Goal: Book appointment/travel/reservation

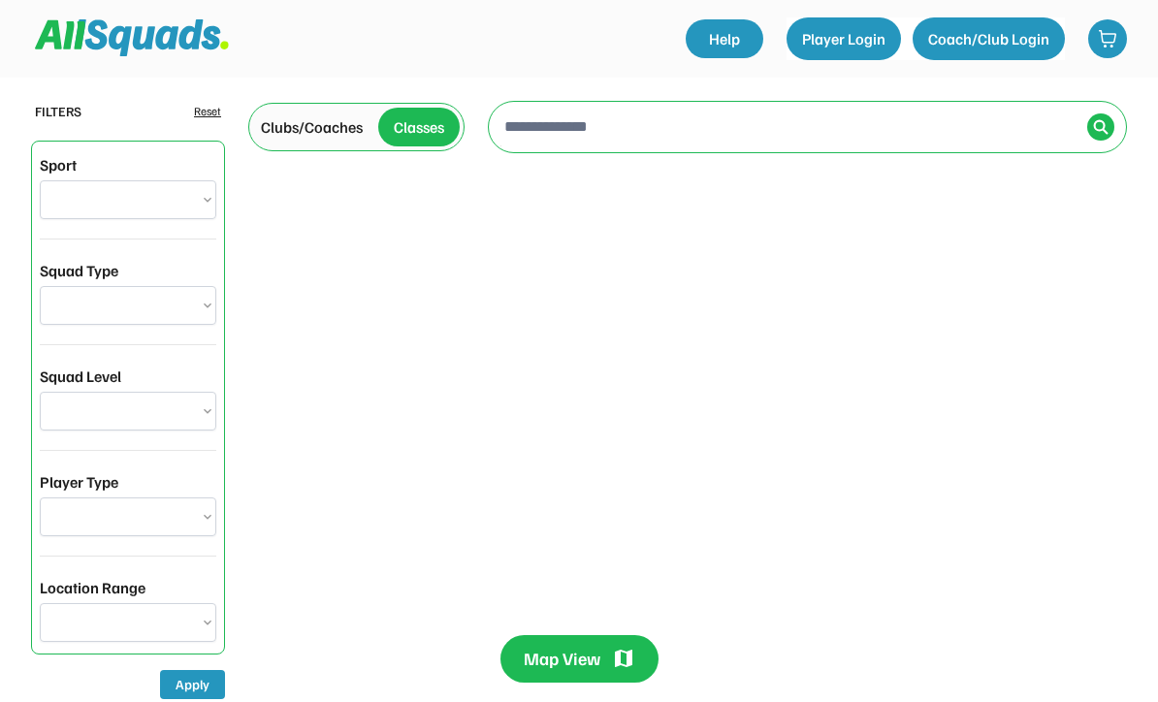
select select "**********"
type input "**********"
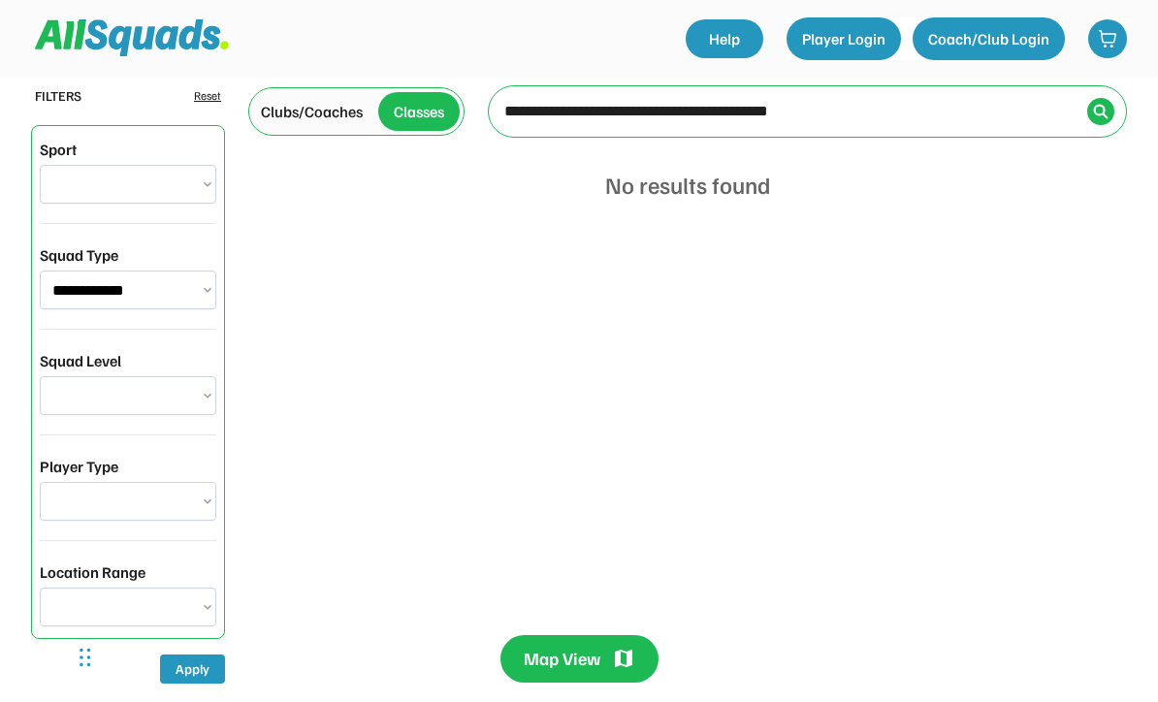
scroll to position [16, 0]
click at [197, 285] on select "**********" at bounding box center [128, 289] width 176 height 39
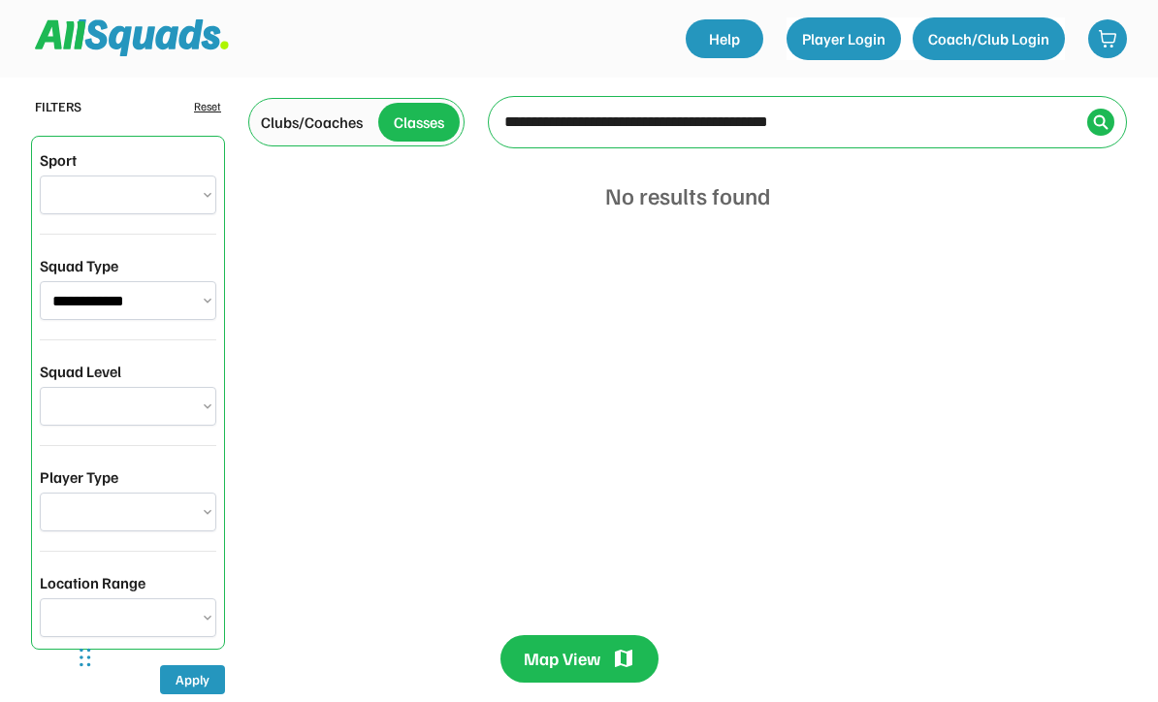
scroll to position [0, 0]
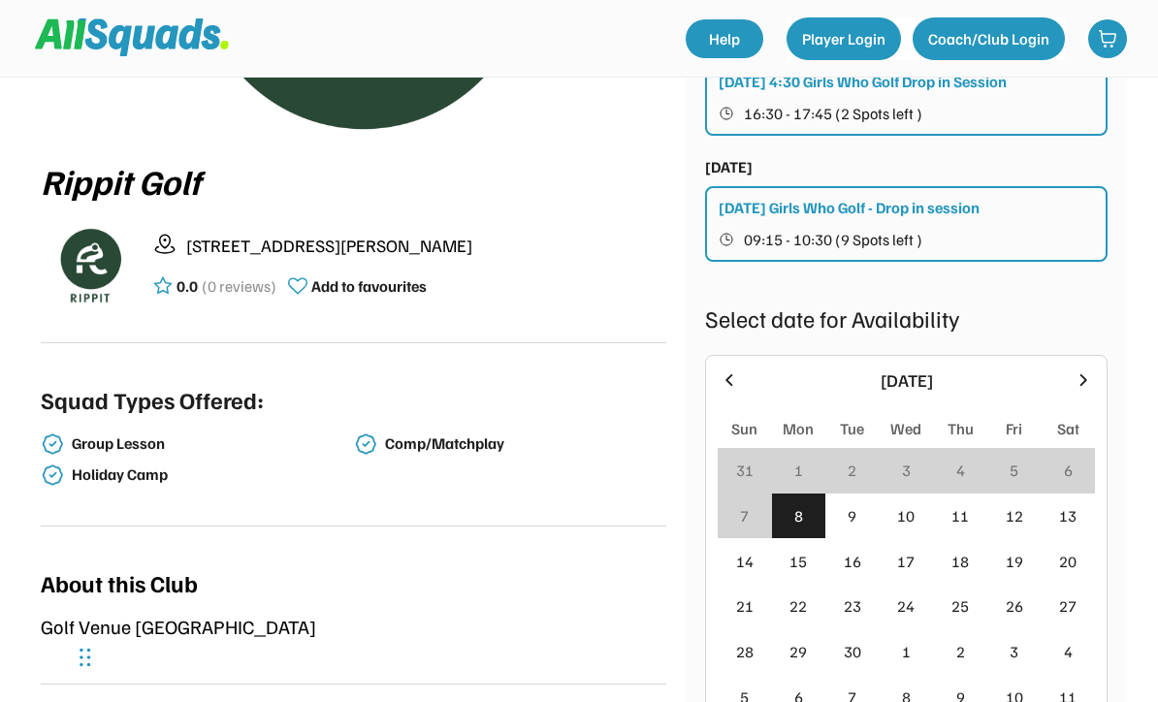
scroll to position [302, 0]
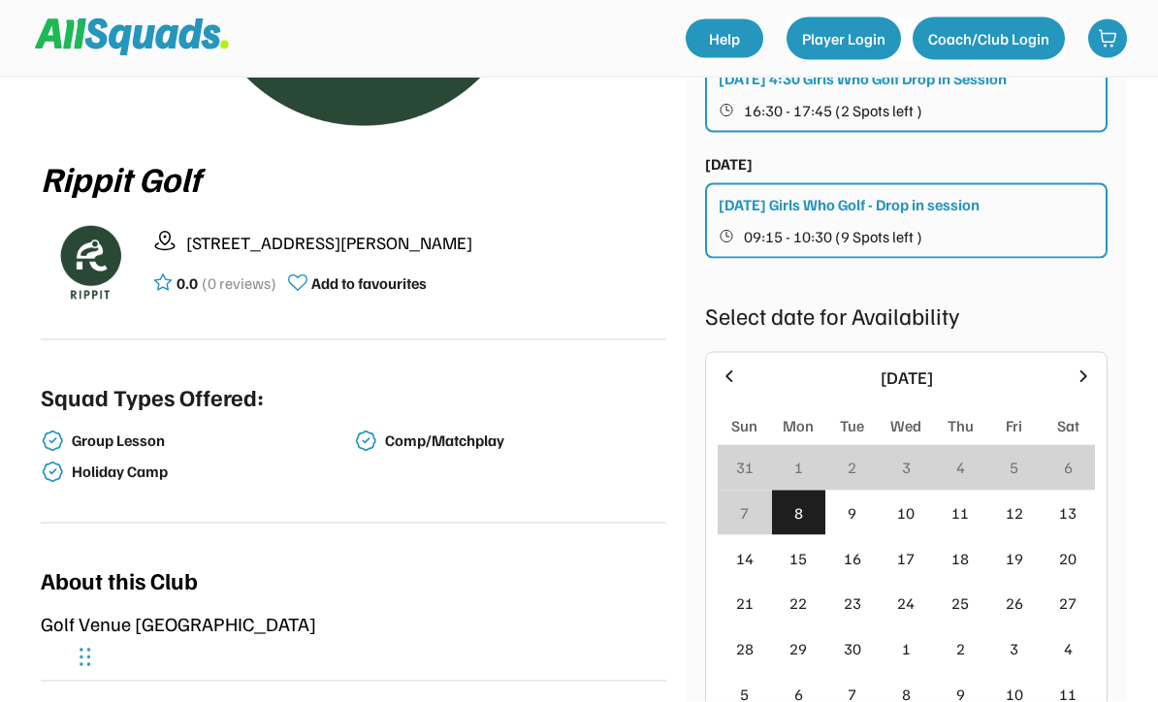
click at [857, 502] on div "9" at bounding box center [852, 514] width 54 height 46
click at [910, 520] on div "10" at bounding box center [905, 512] width 17 height 23
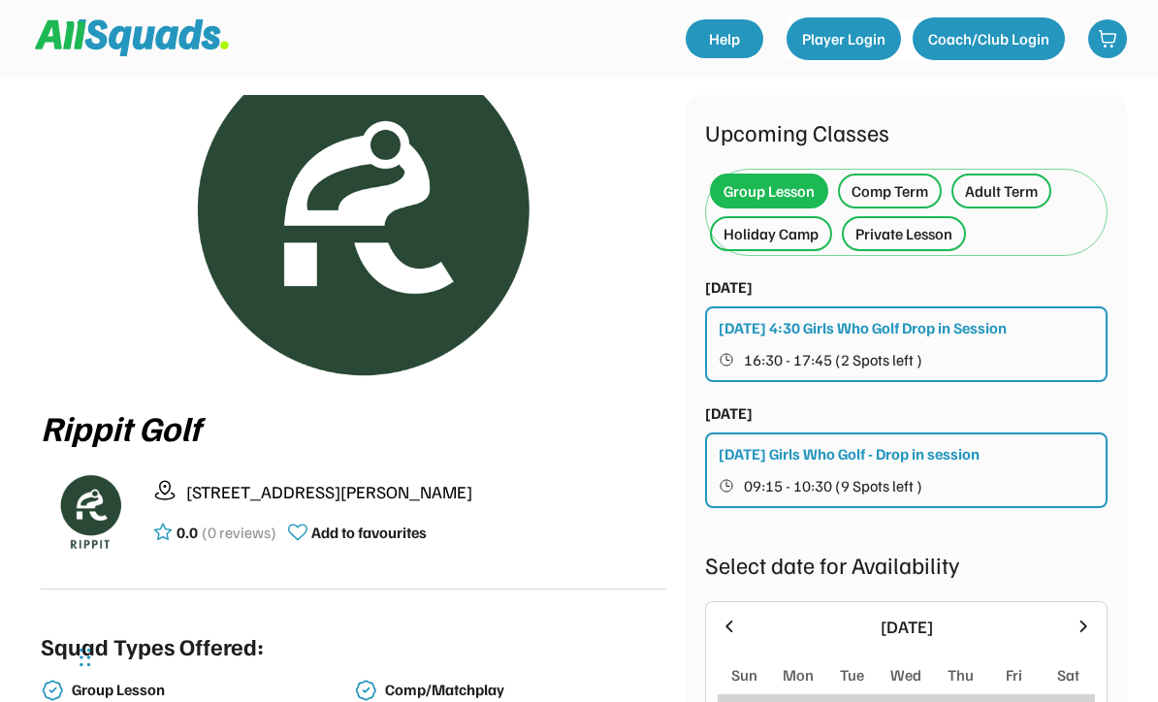
scroll to position [51, 0]
click at [903, 193] on div "Comp Term" at bounding box center [889, 191] width 77 height 23
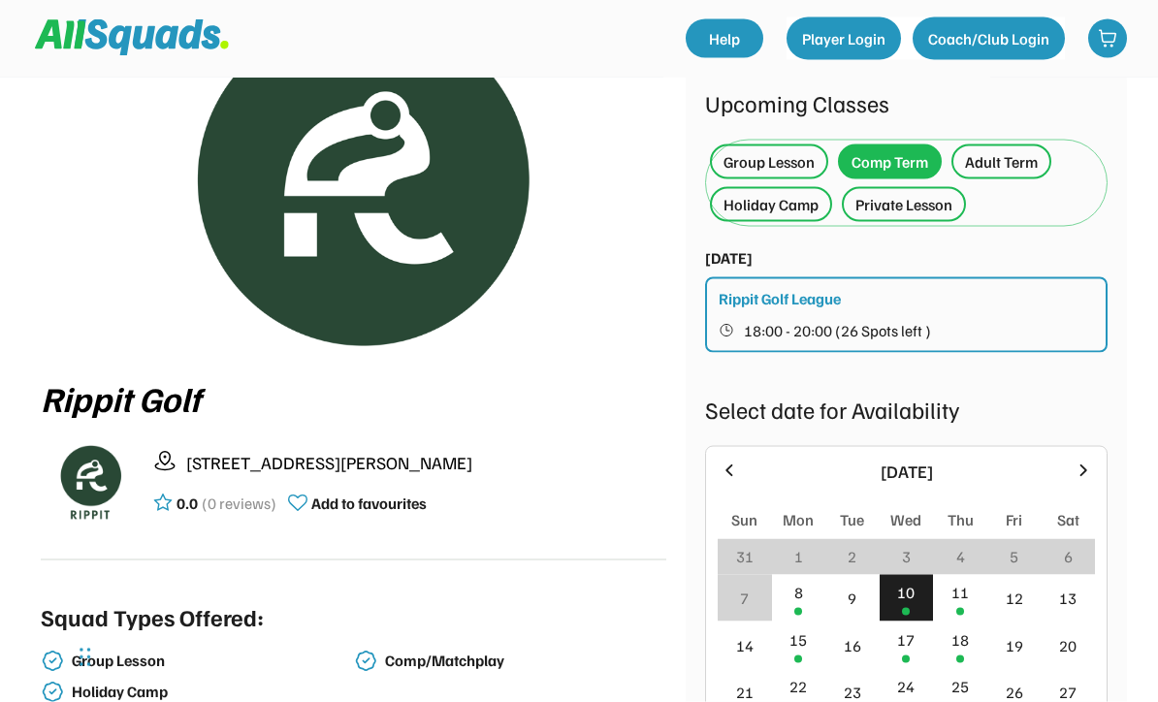
scroll to position [66, 0]
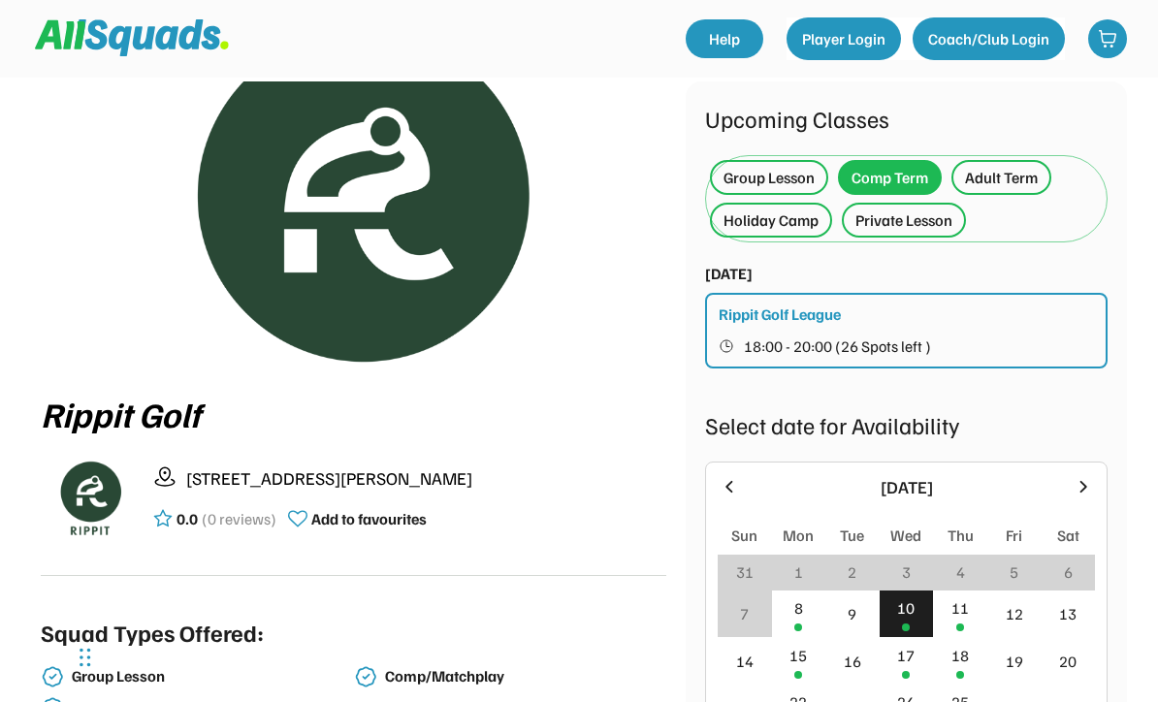
click at [1014, 173] on div "Adult Term" at bounding box center [1001, 177] width 73 height 23
click at [1018, 181] on div "Adult Term" at bounding box center [1001, 177] width 73 height 23
click at [1034, 174] on div "Adult Term" at bounding box center [1001, 177] width 73 height 23
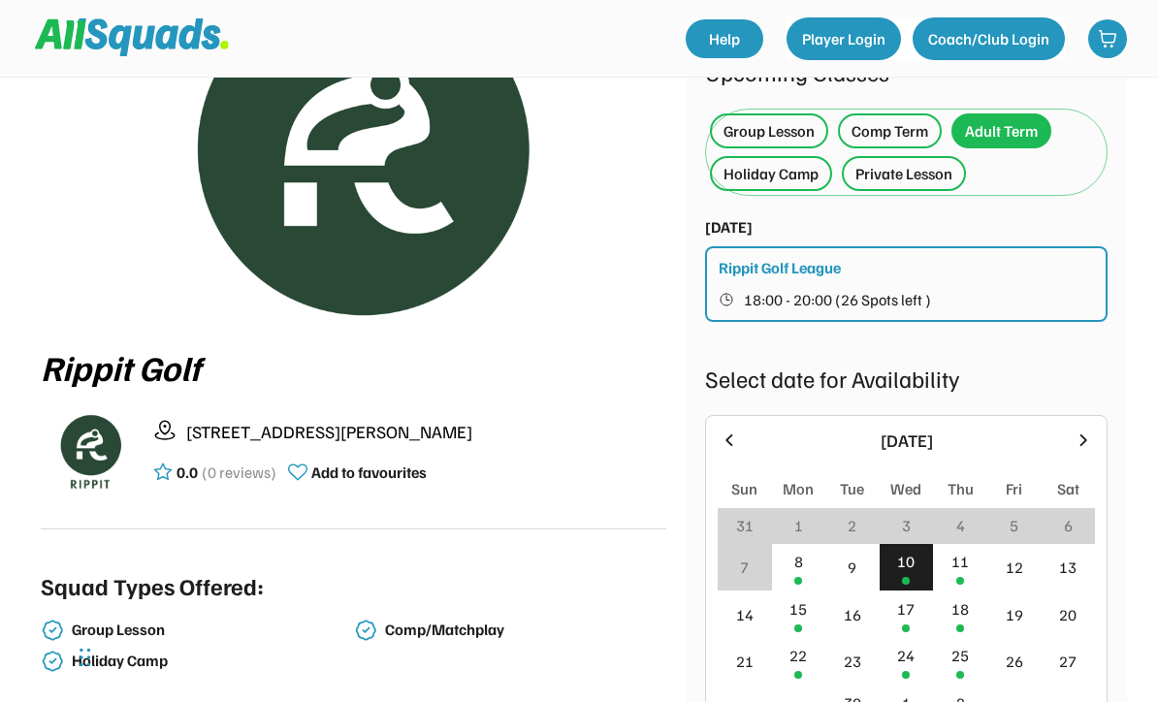
scroll to position [105, 0]
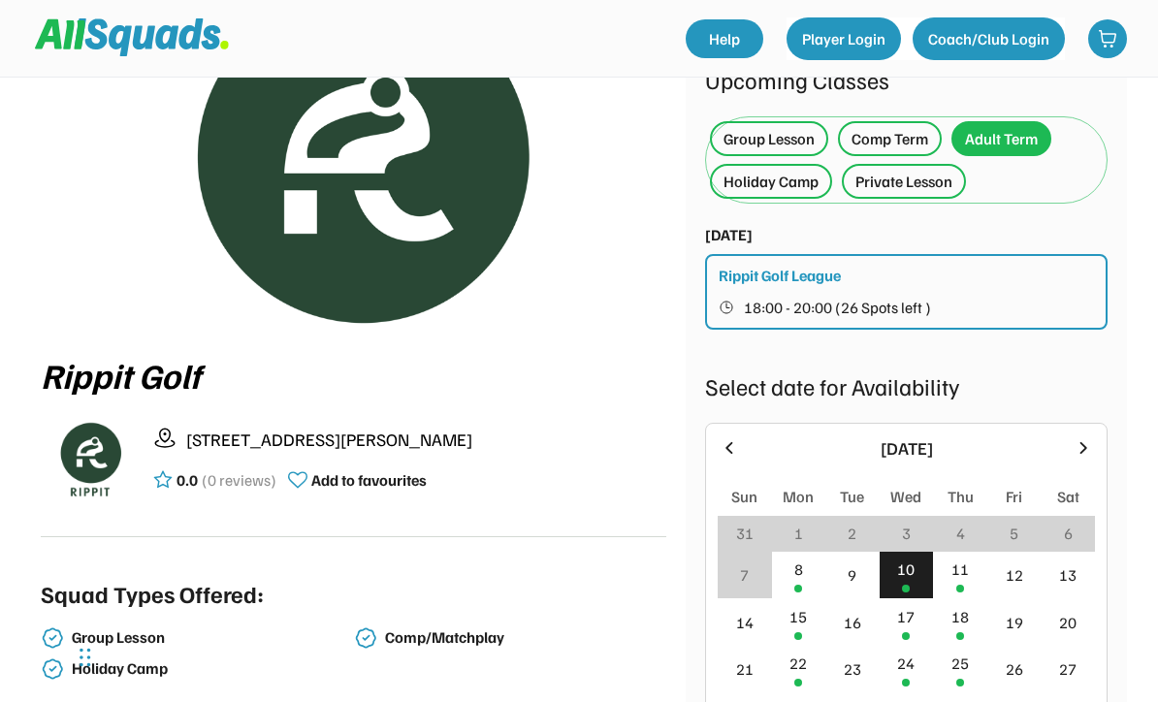
click at [781, 137] on div "Group Lesson" at bounding box center [768, 138] width 91 height 23
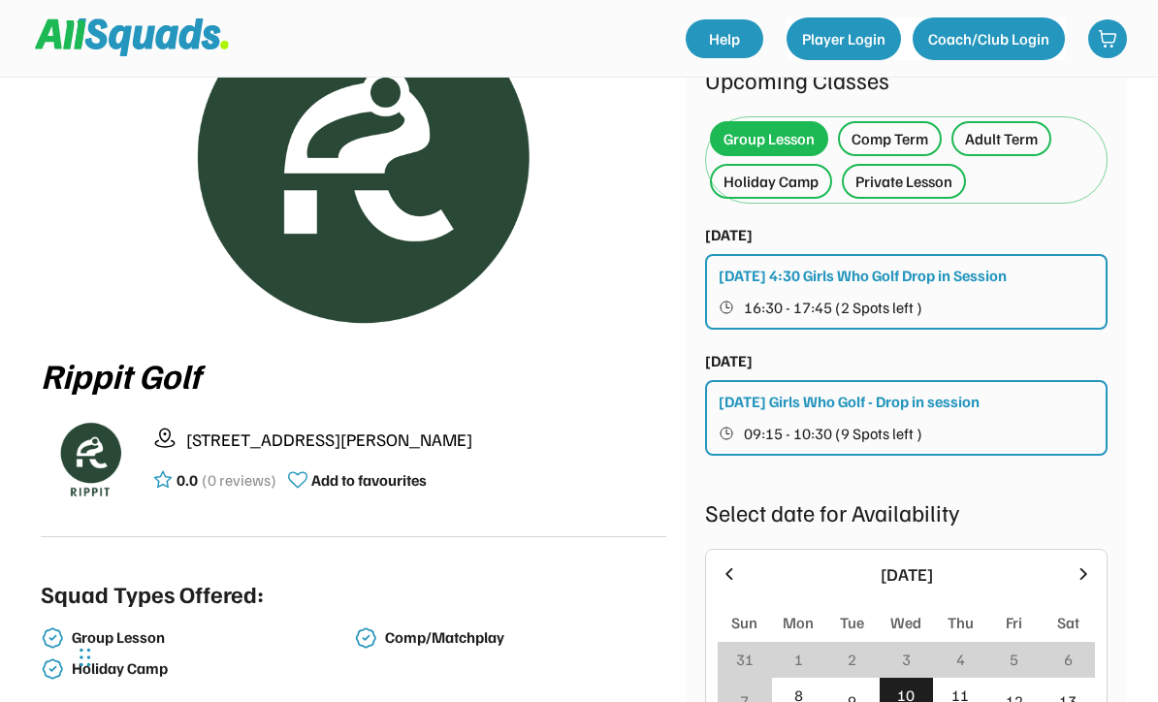
click at [1024, 141] on div "Adult Term" at bounding box center [1001, 138] width 73 height 23
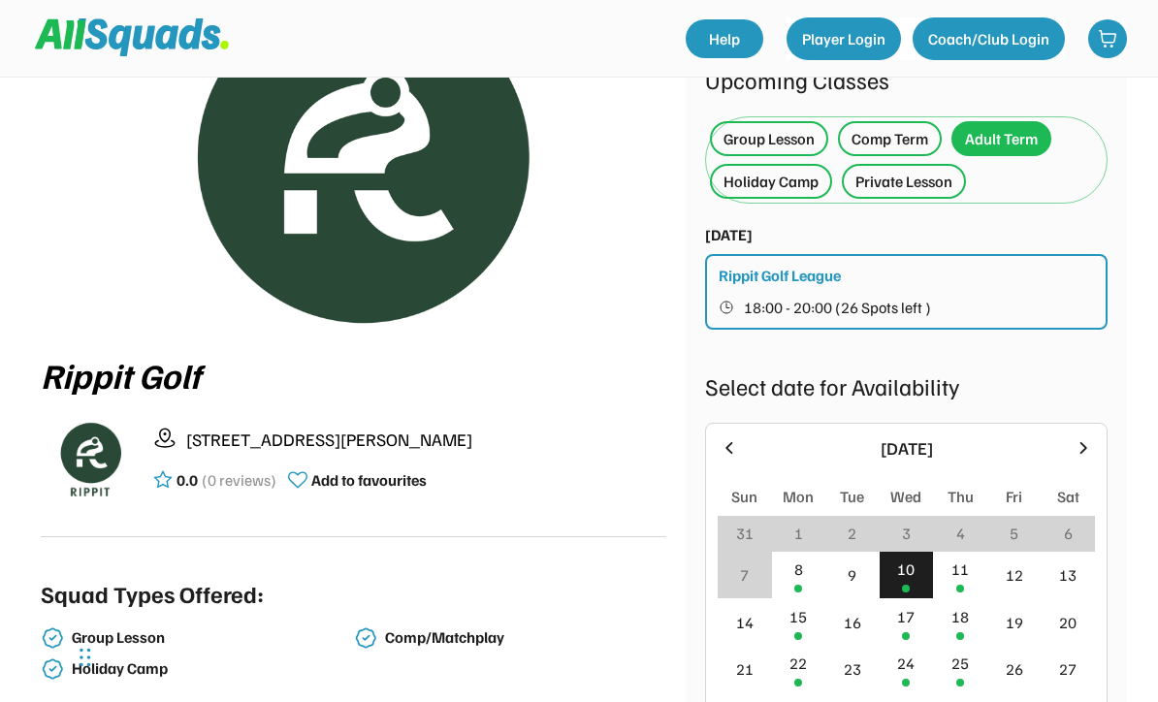
click at [788, 185] on div "Holiday Camp" at bounding box center [770, 181] width 95 height 23
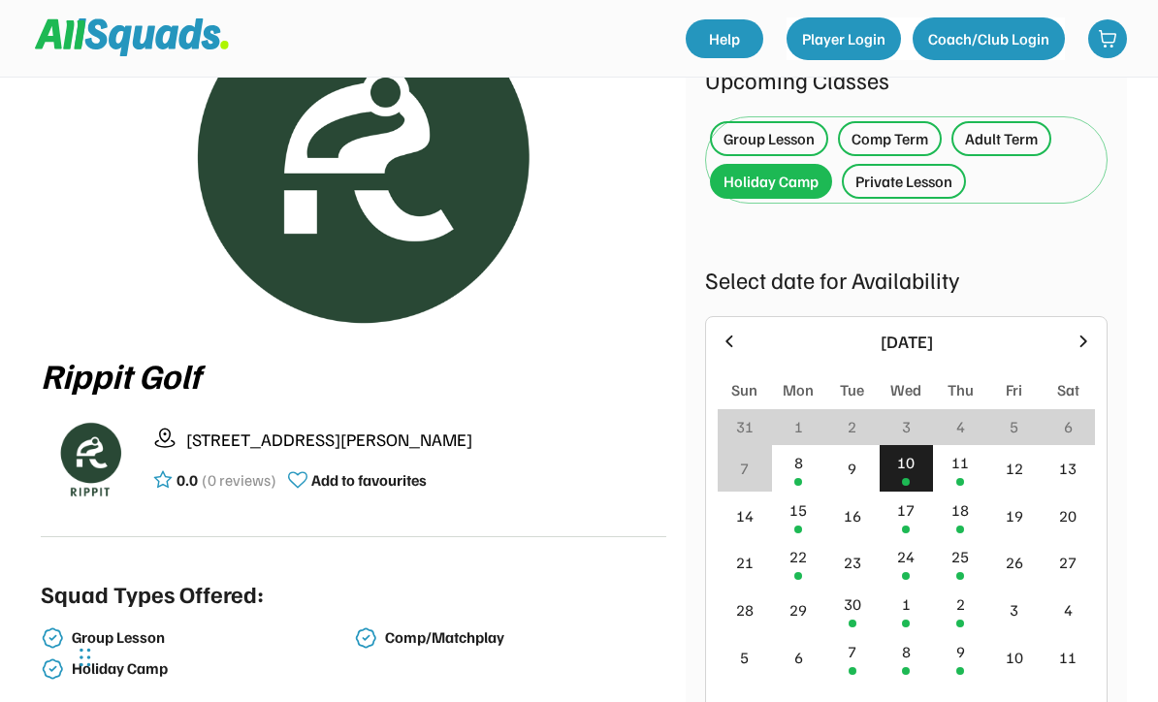
click at [926, 184] on div "Private Lesson" at bounding box center [903, 181] width 97 height 23
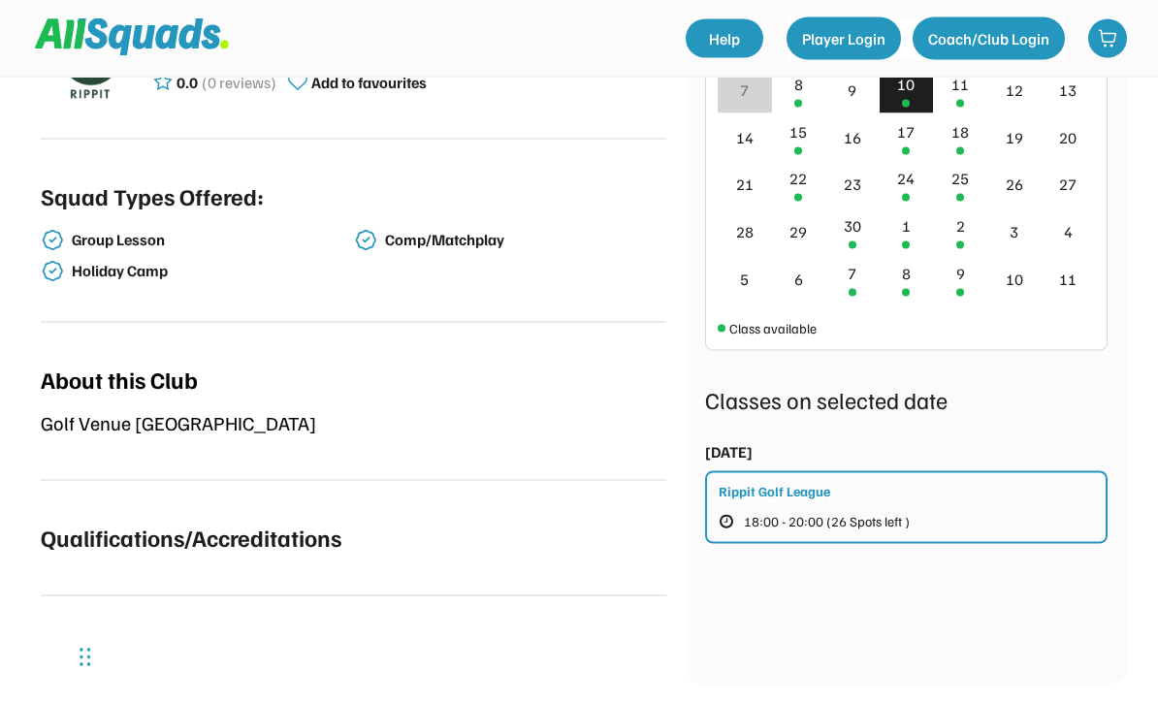
scroll to position [504, 0]
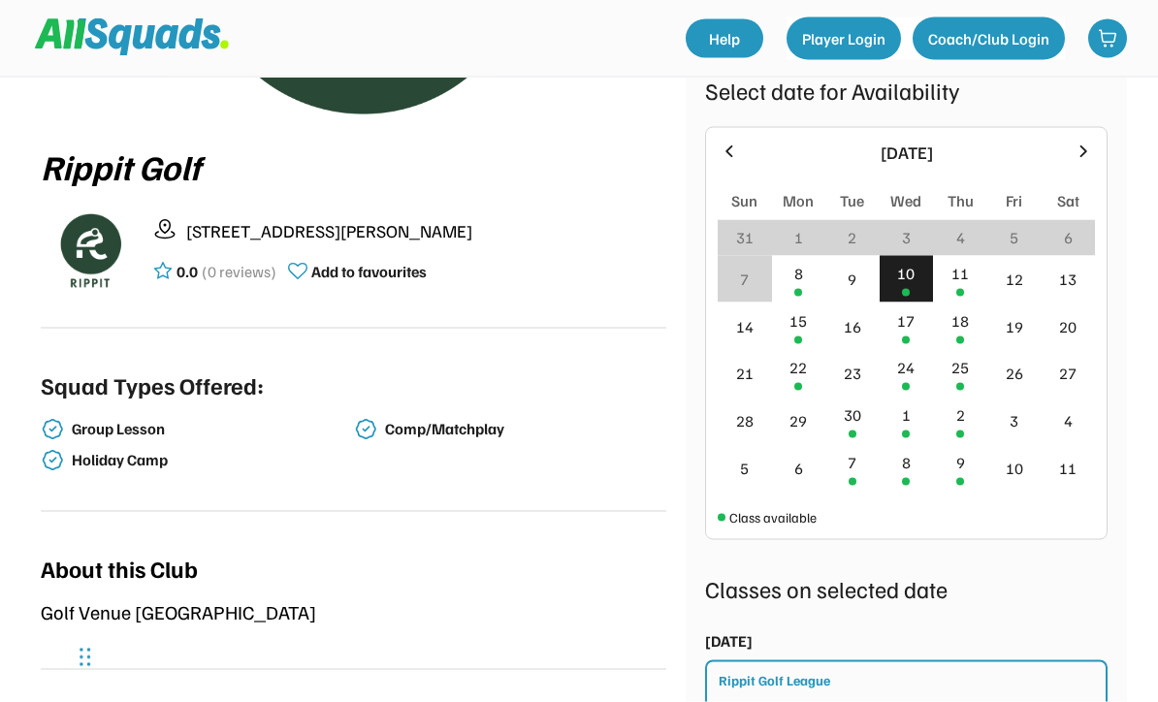
click at [793, 291] on div "8" at bounding box center [799, 280] width 54 height 48
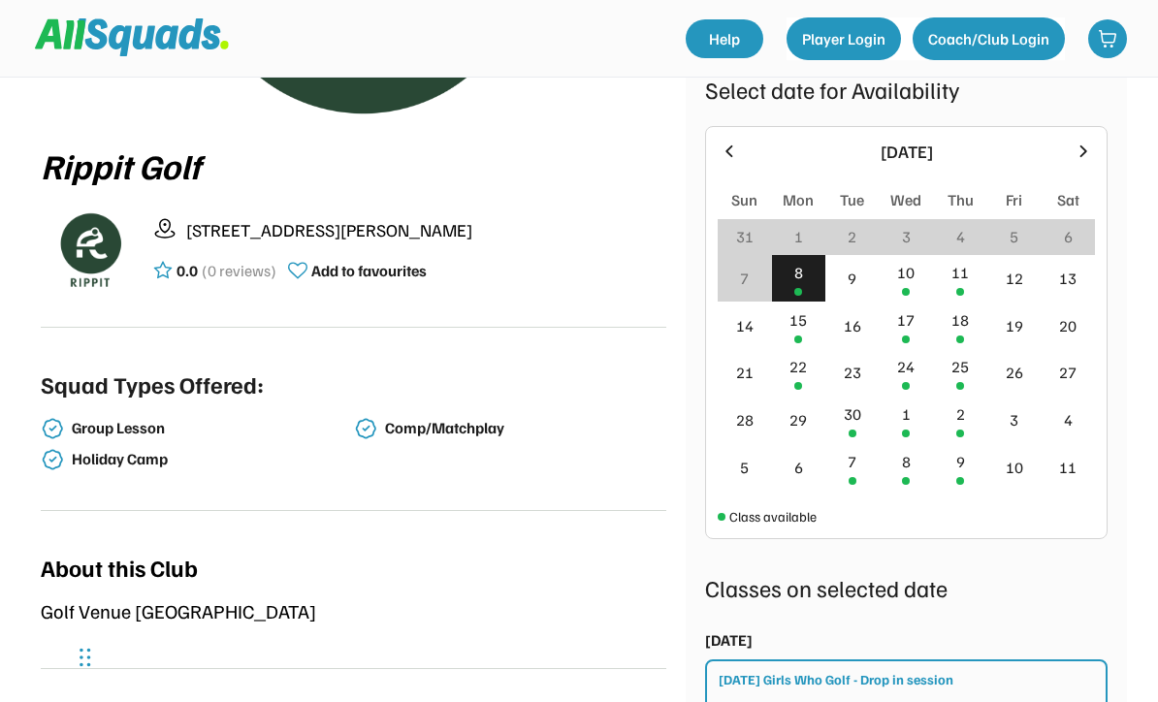
click at [909, 284] on div "10" at bounding box center [907, 279] width 54 height 48
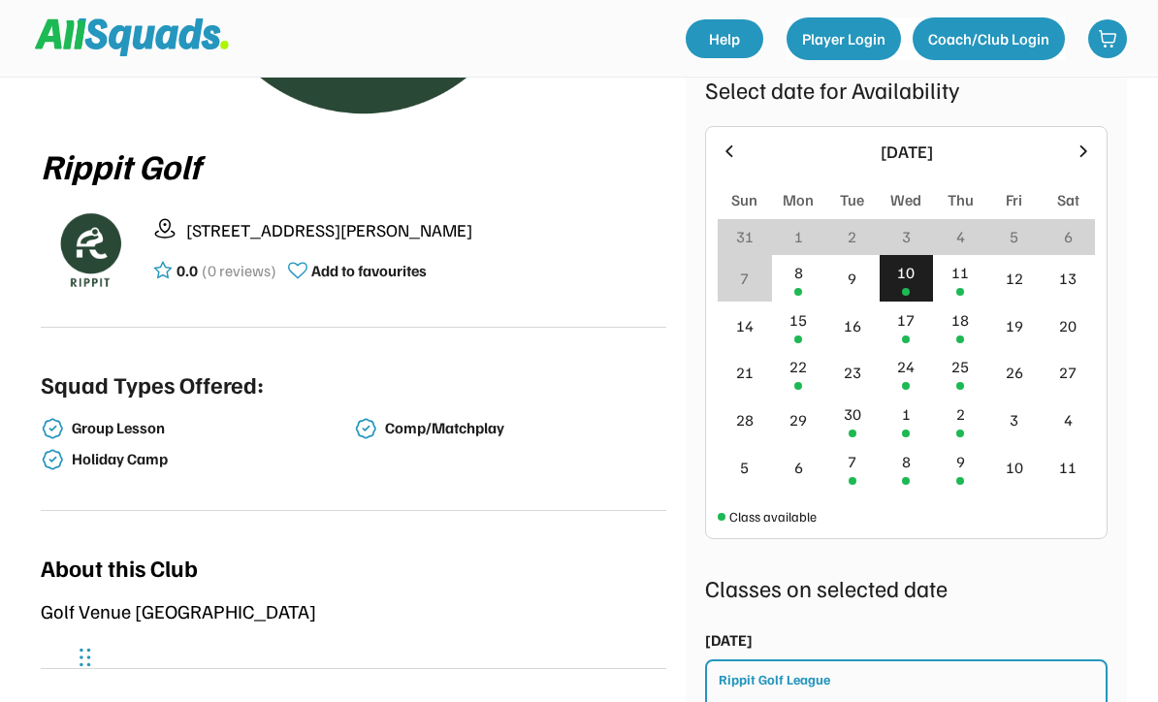
click at [959, 281] on div "11" at bounding box center [959, 272] width 17 height 23
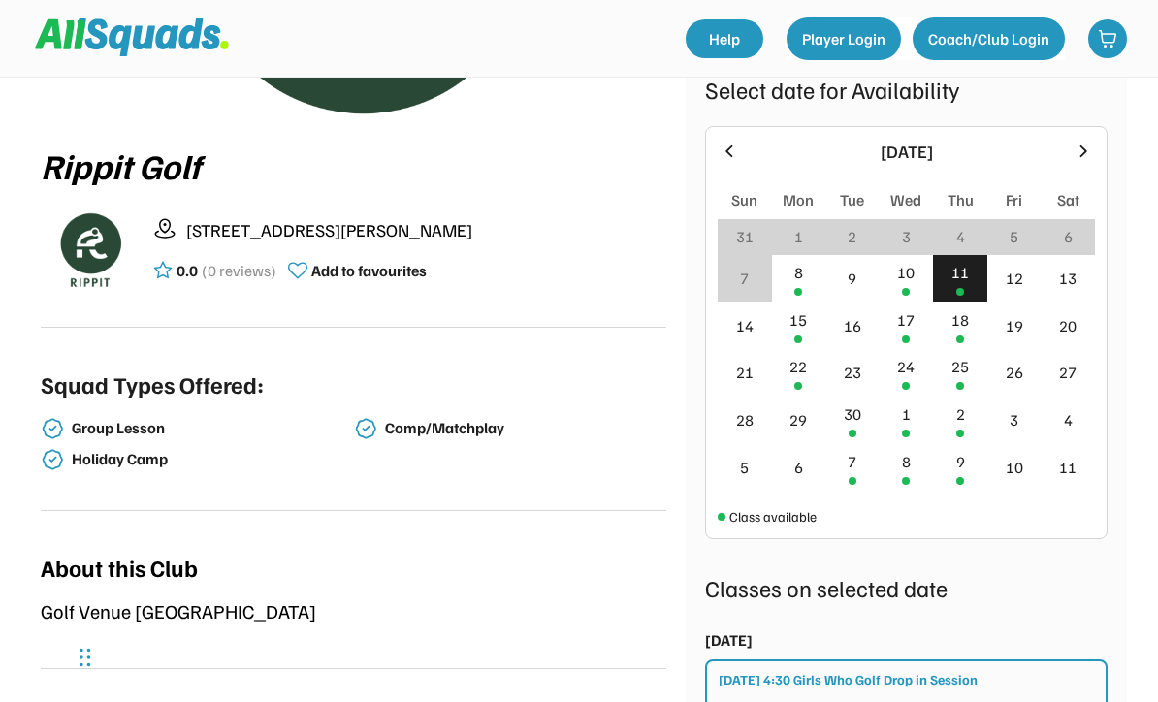
click at [917, 276] on div "10" at bounding box center [907, 279] width 54 height 48
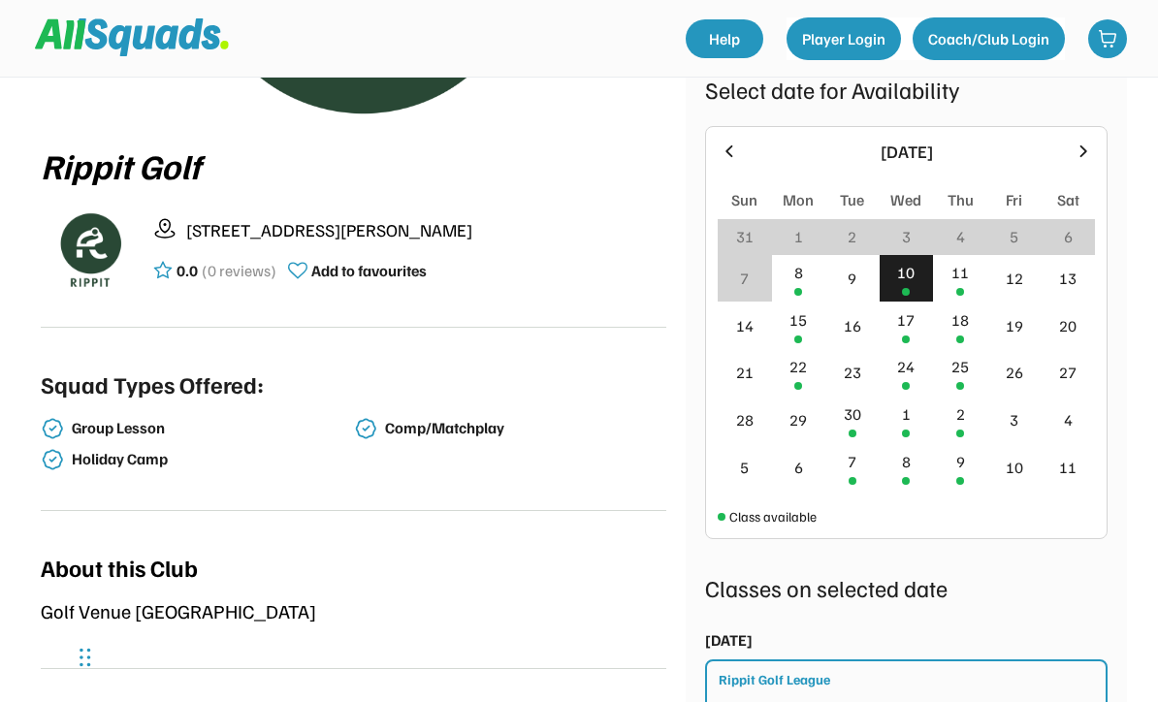
click at [960, 279] on div "11" at bounding box center [959, 272] width 17 height 23
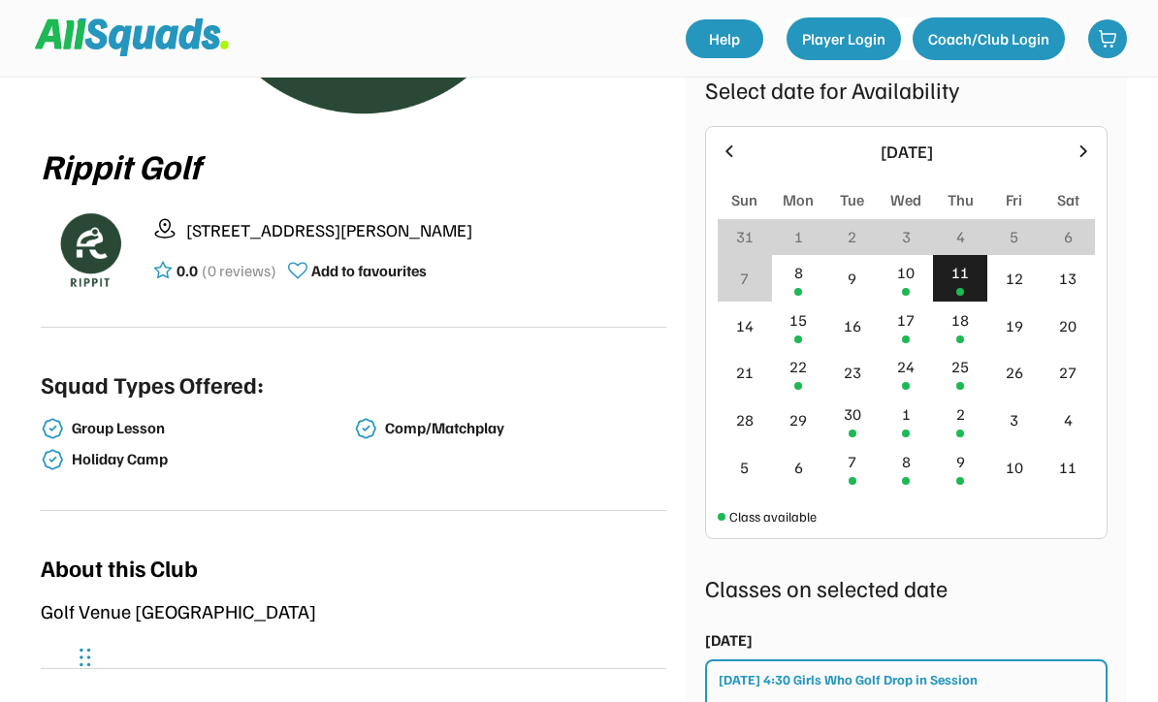
click at [802, 330] on div "15" at bounding box center [797, 319] width 17 height 23
click at [907, 326] on div "17" at bounding box center [905, 319] width 17 height 23
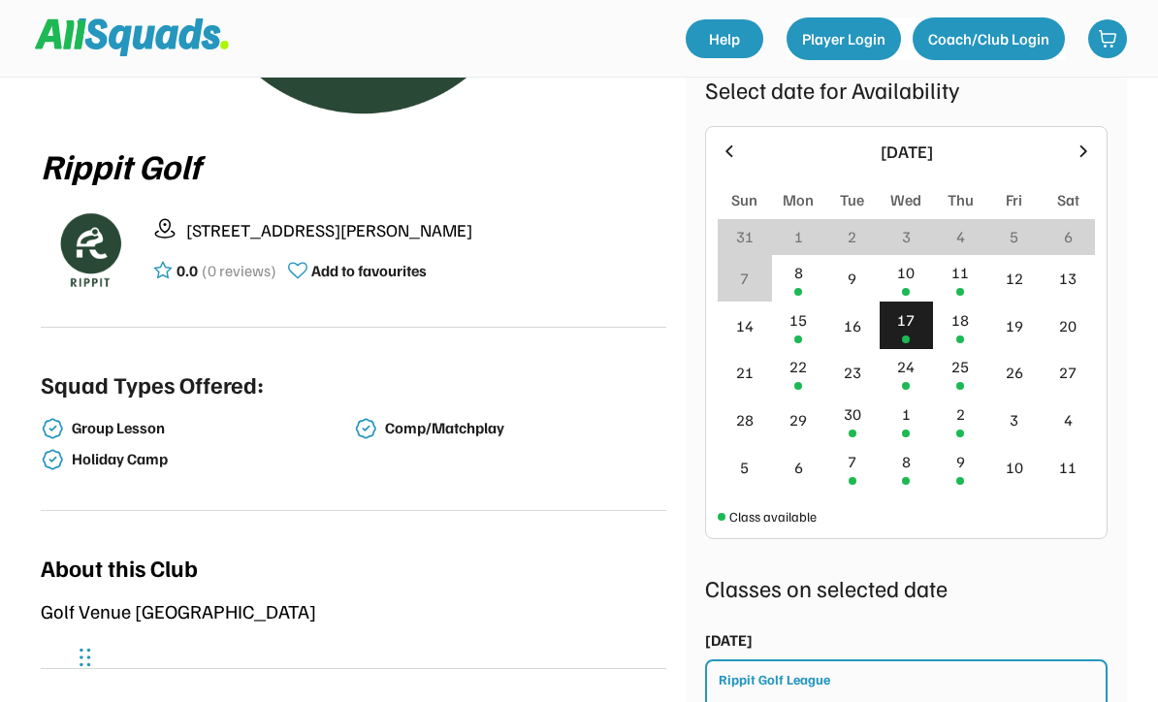
click at [958, 320] on div "18" at bounding box center [959, 319] width 17 height 23
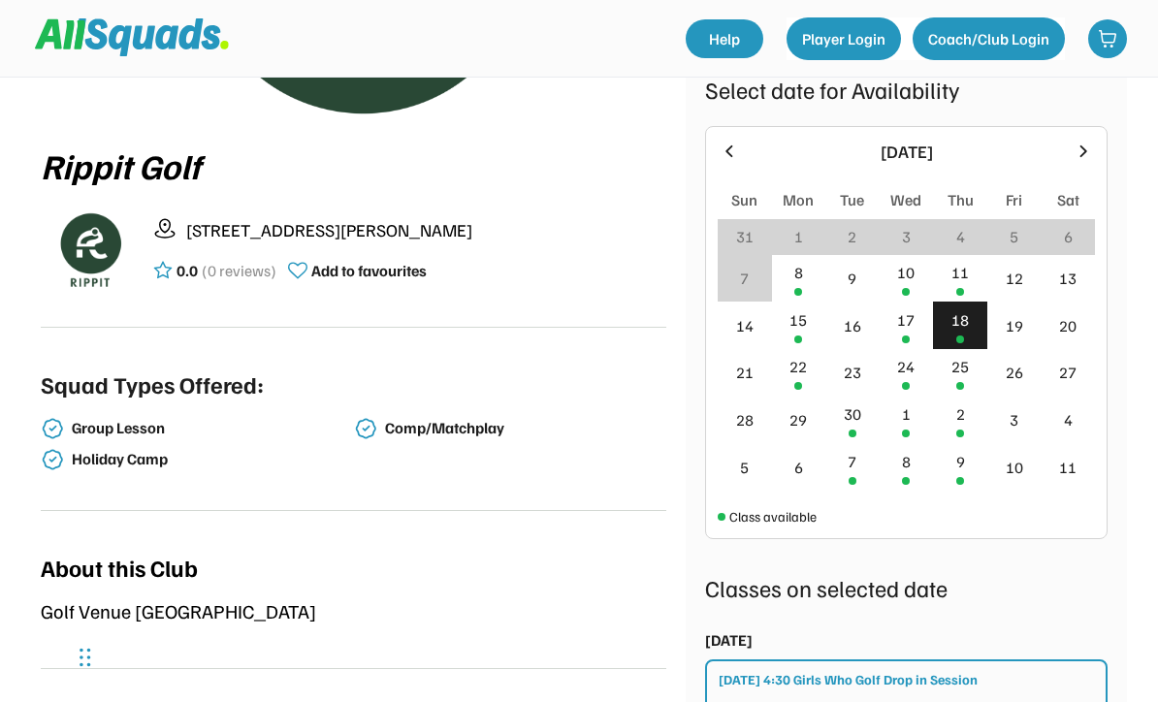
click at [800, 379] on div "22" at bounding box center [799, 373] width 54 height 48
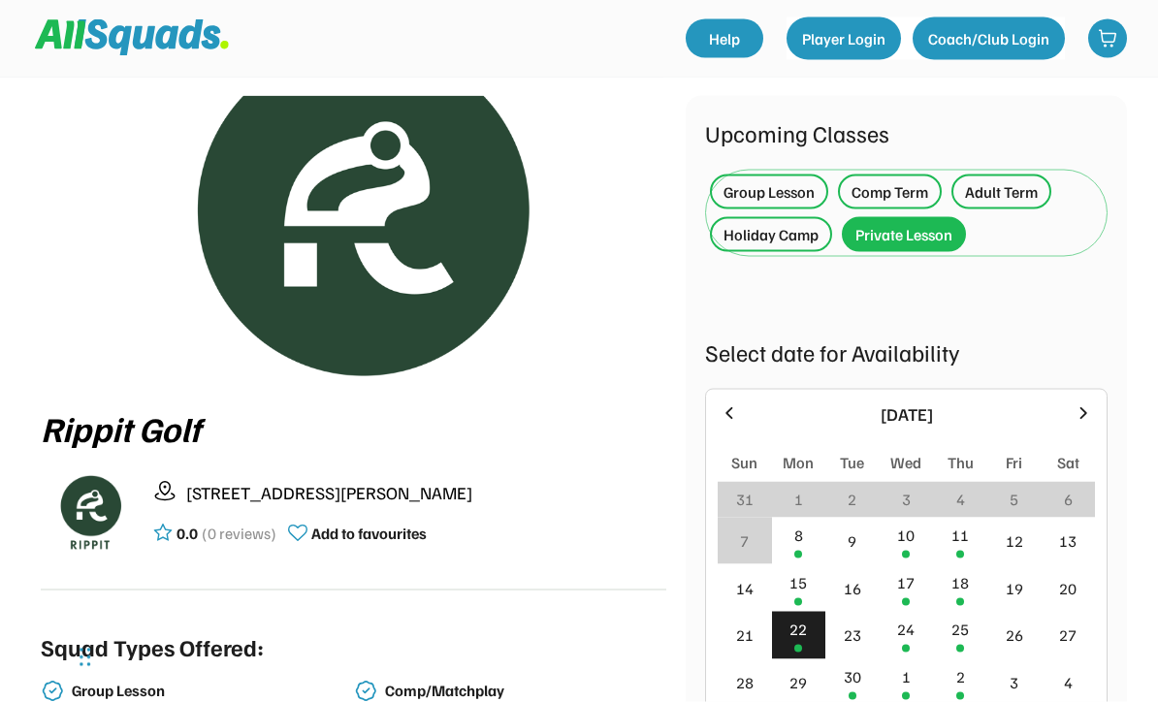
scroll to position [0, 0]
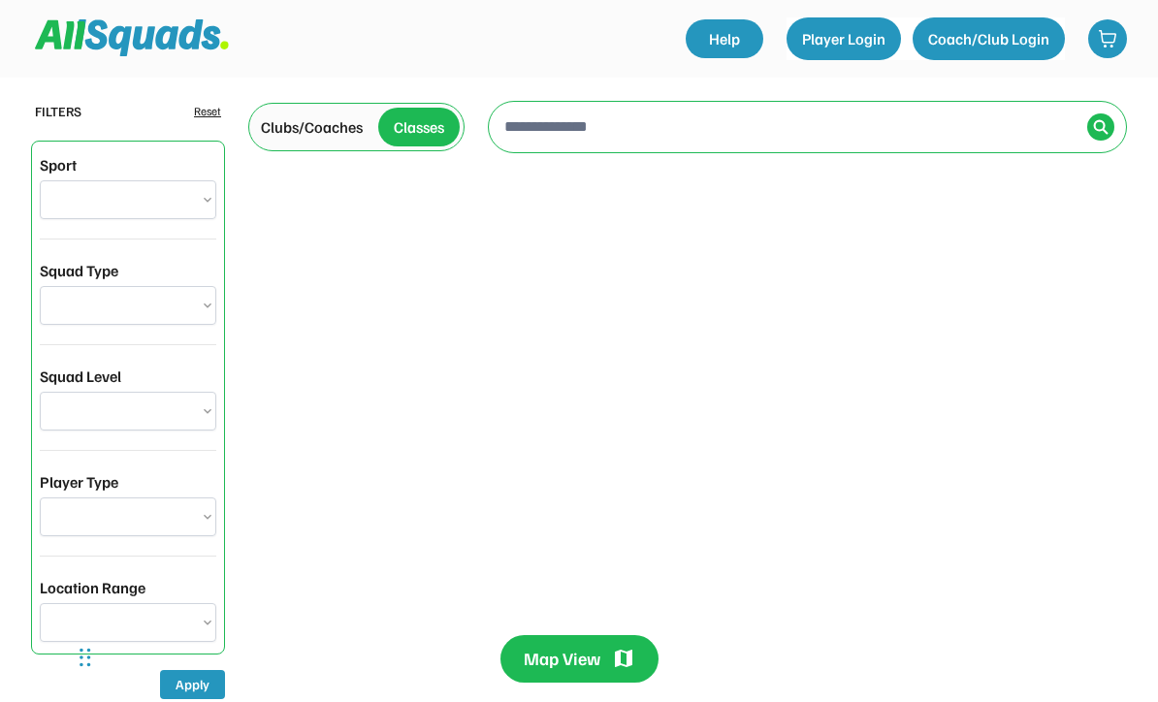
select select "**********"
type input "**********"
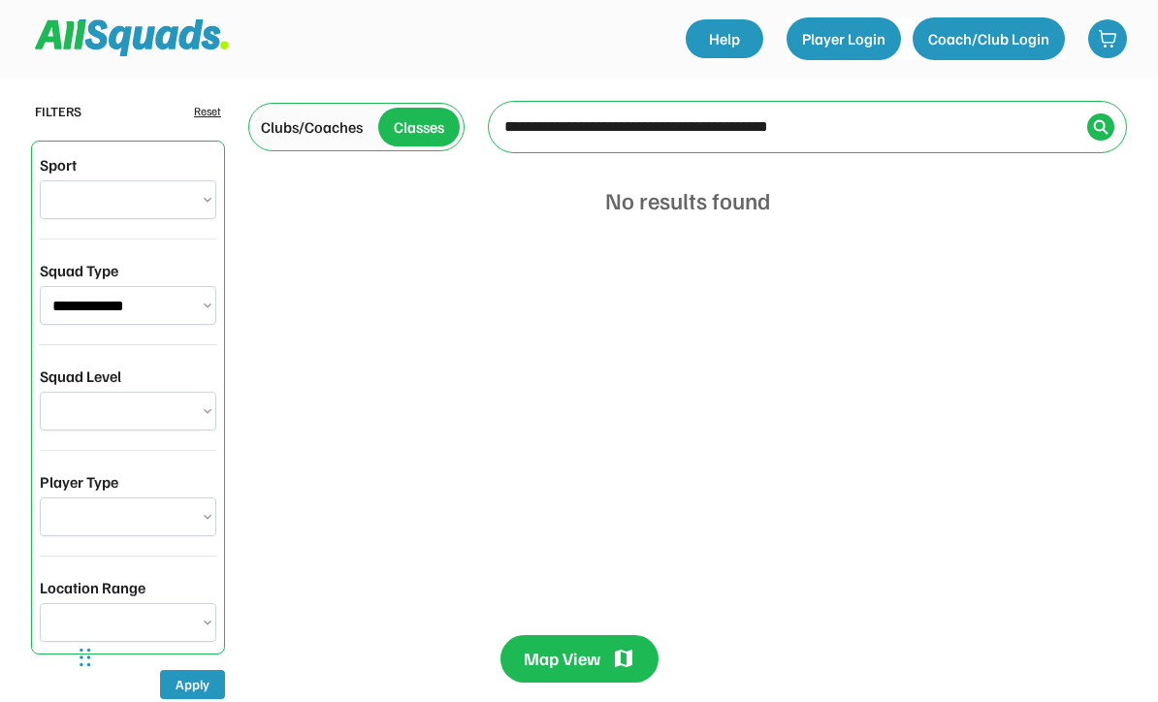
click at [190, 306] on select "**********" at bounding box center [128, 305] width 176 height 39
select select "**********"
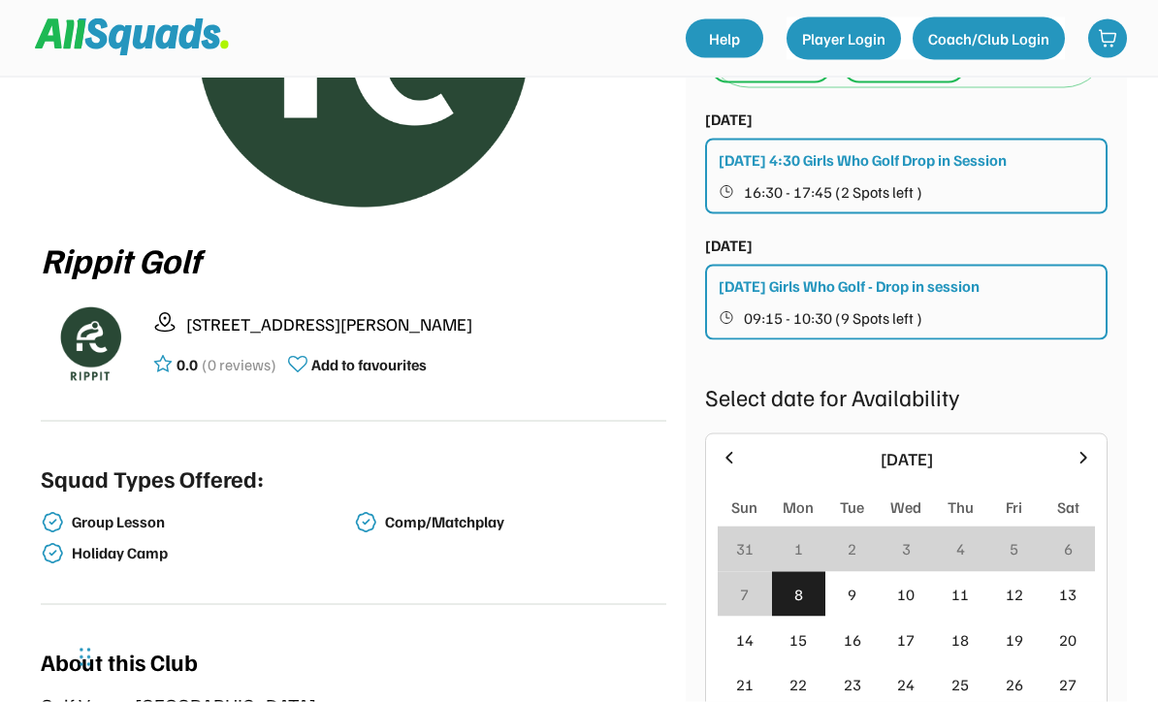
scroll to position [227, 0]
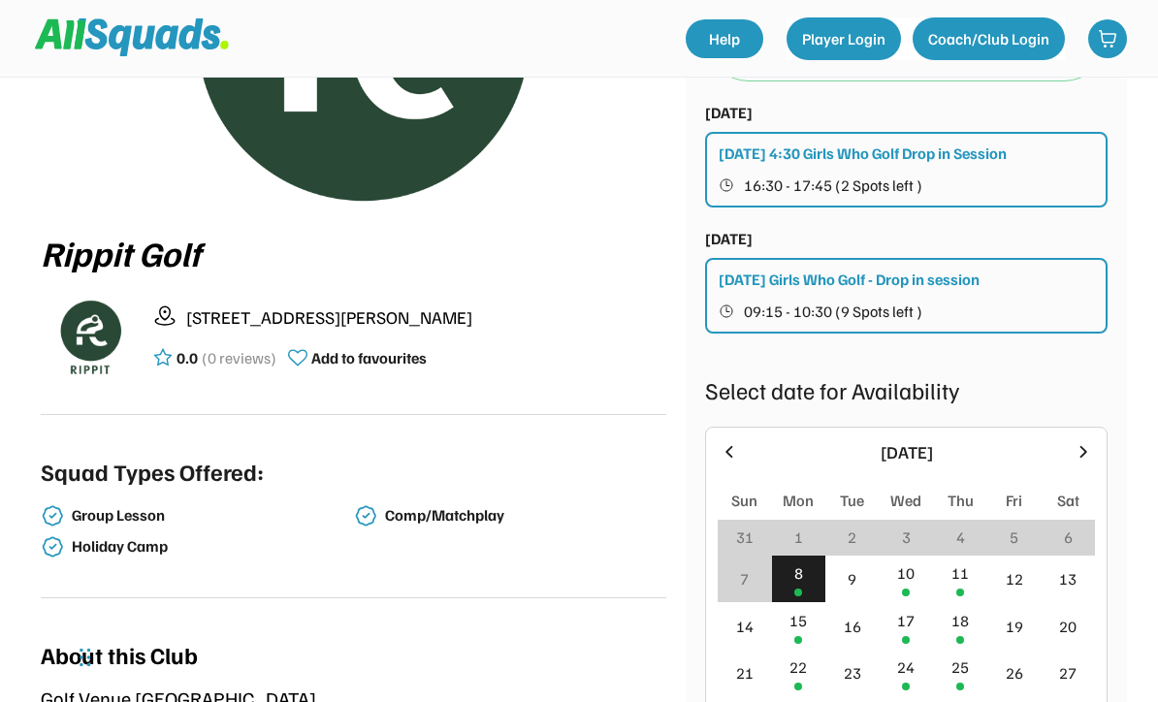
click at [970, 586] on div "11" at bounding box center [960, 580] width 54 height 48
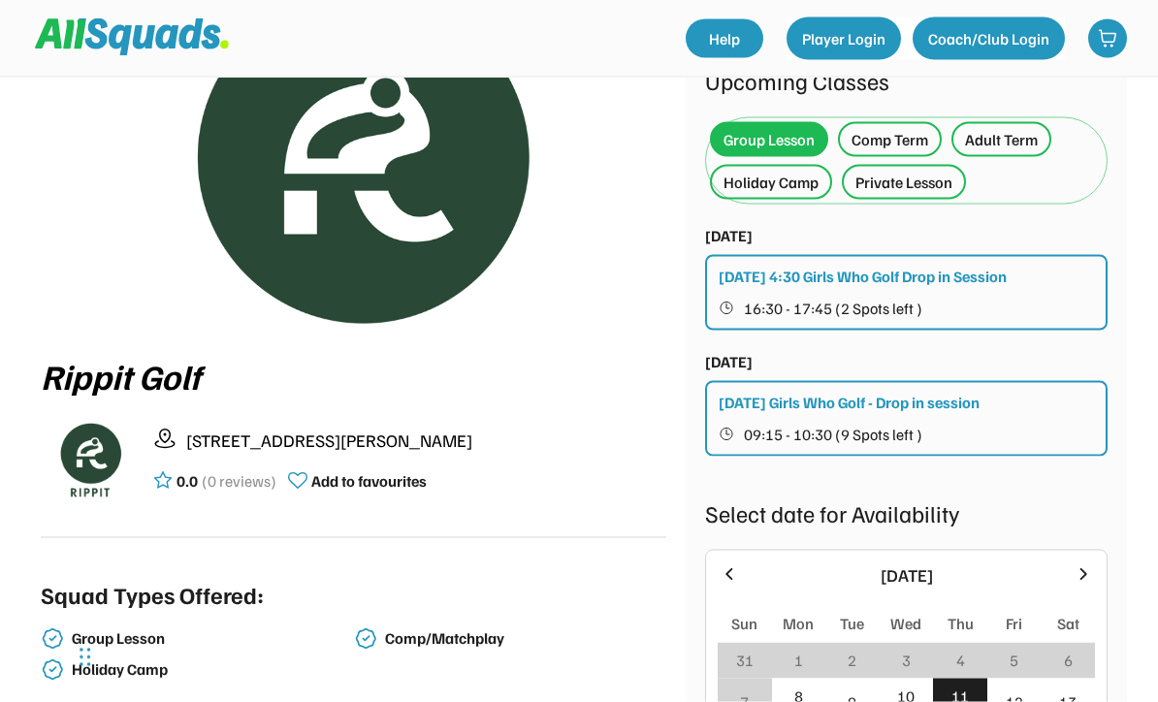
scroll to position [105, 0]
click at [910, 426] on span "09:15 - 10:30 (9 Spots left )" at bounding box center [833, 434] width 178 height 16
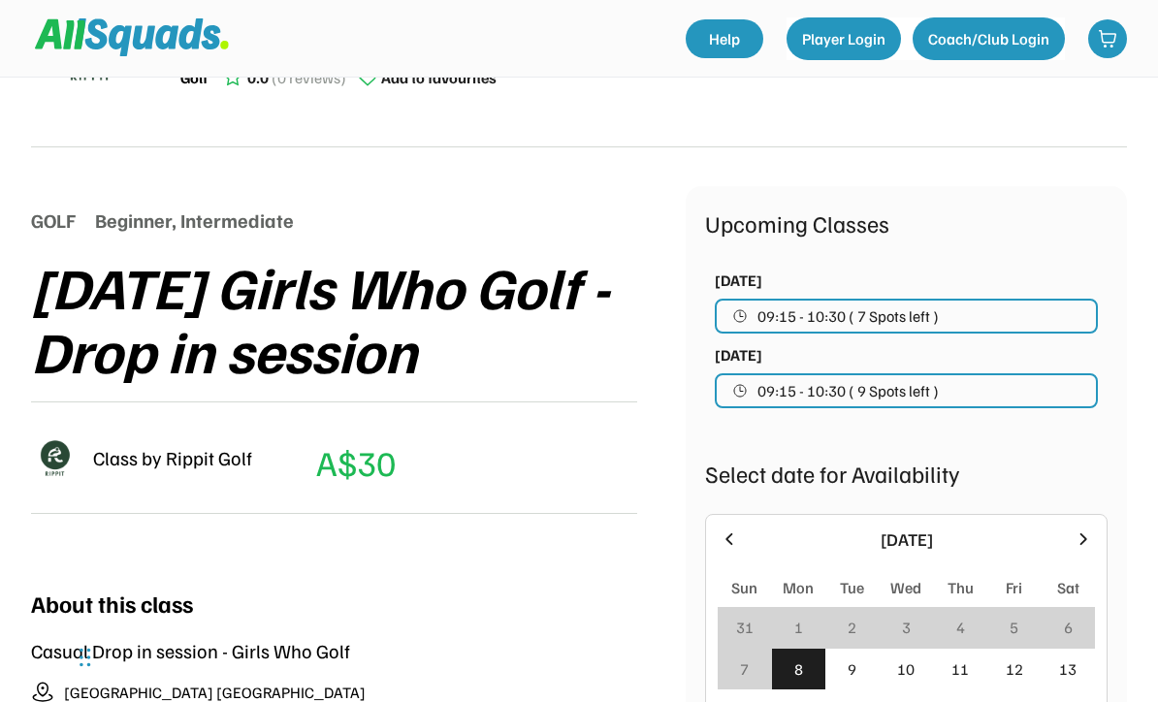
scroll to position [119, 0]
click at [919, 315] on span "09:15 - 10:30 ( 7 Spots left )" at bounding box center [847, 317] width 181 height 16
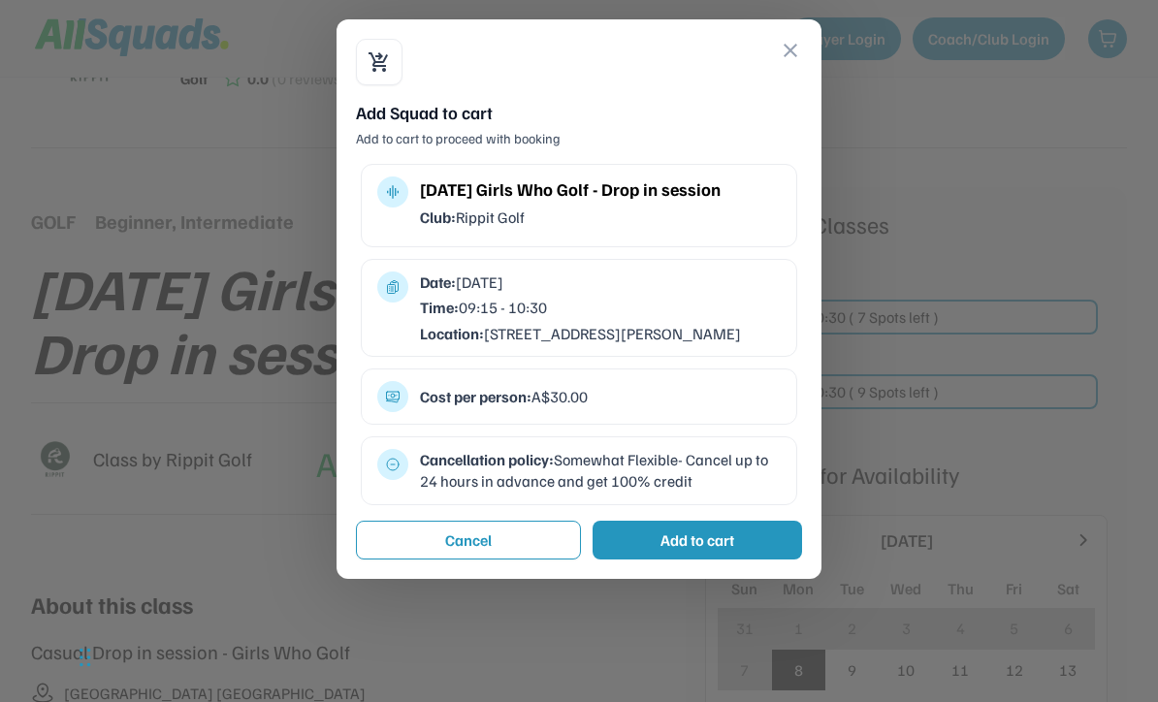
click at [798, 53] on button "close" at bounding box center [790, 50] width 23 height 23
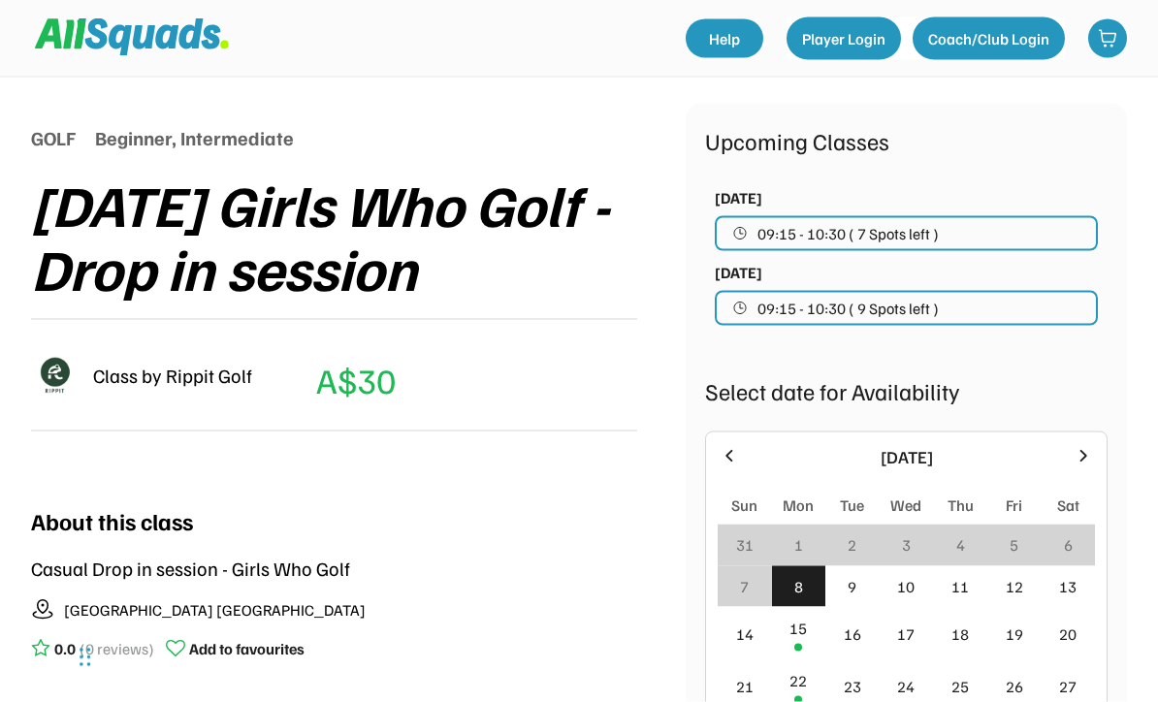
scroll to position [205, 0]
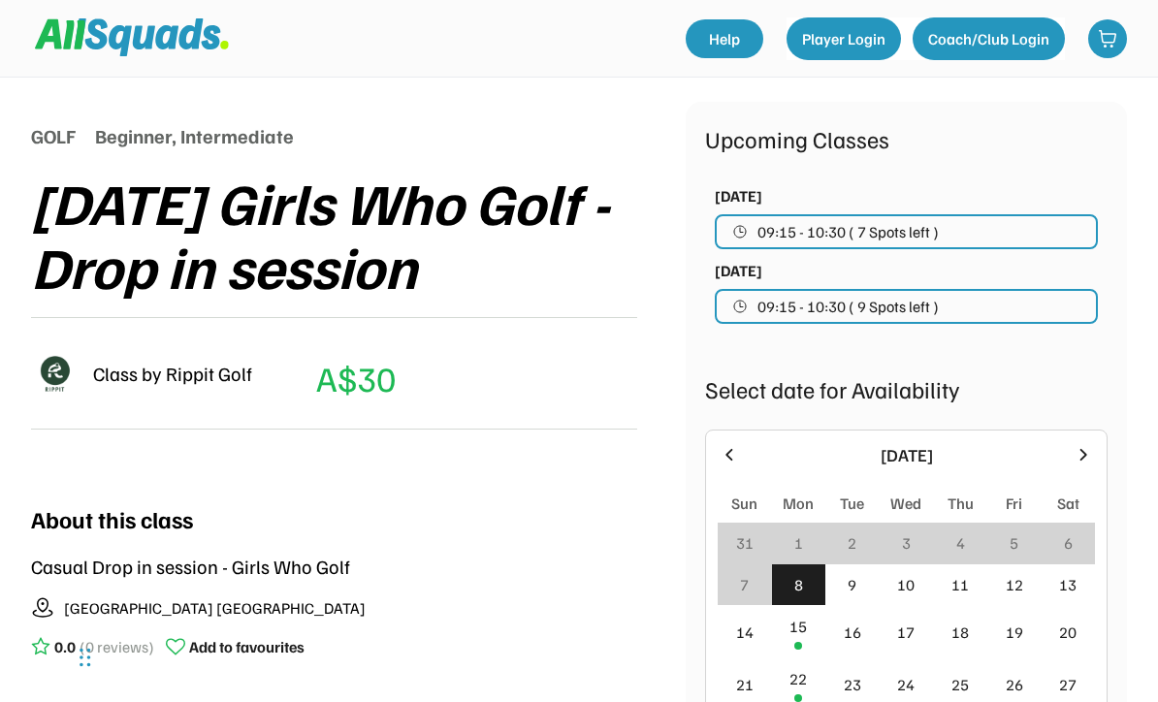
click at [968, 590] on div "11" at bounding box center [959, 584] width 17 height 23
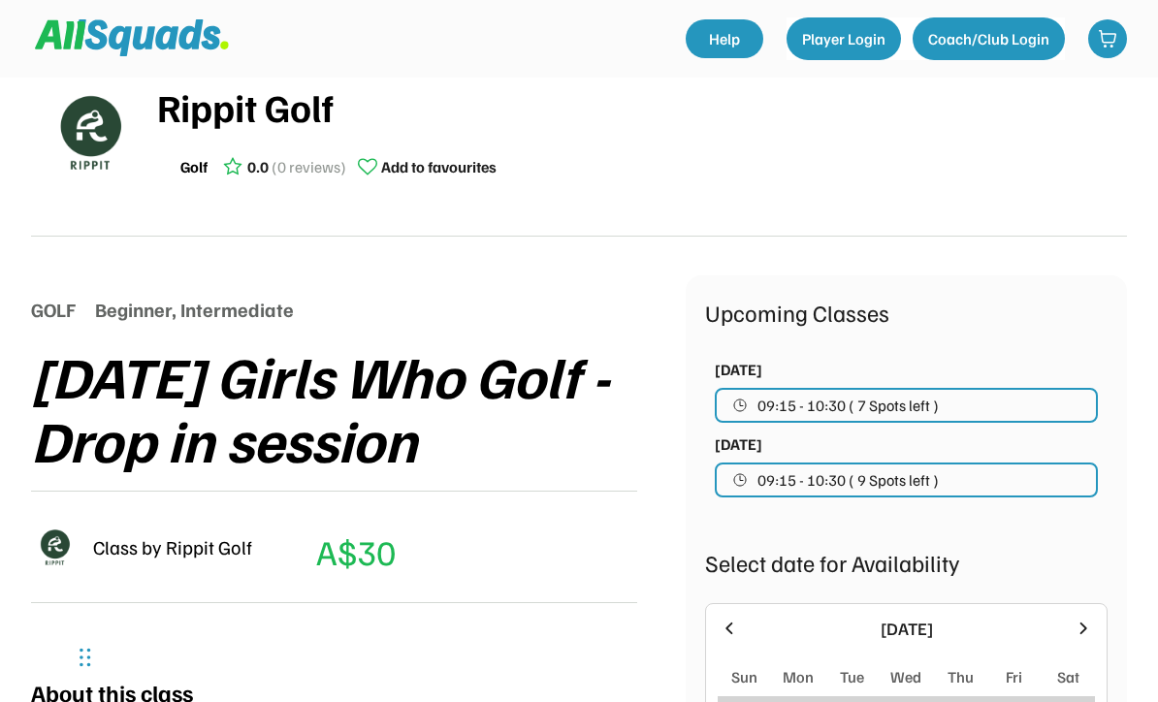
scroll to position [0, 0]
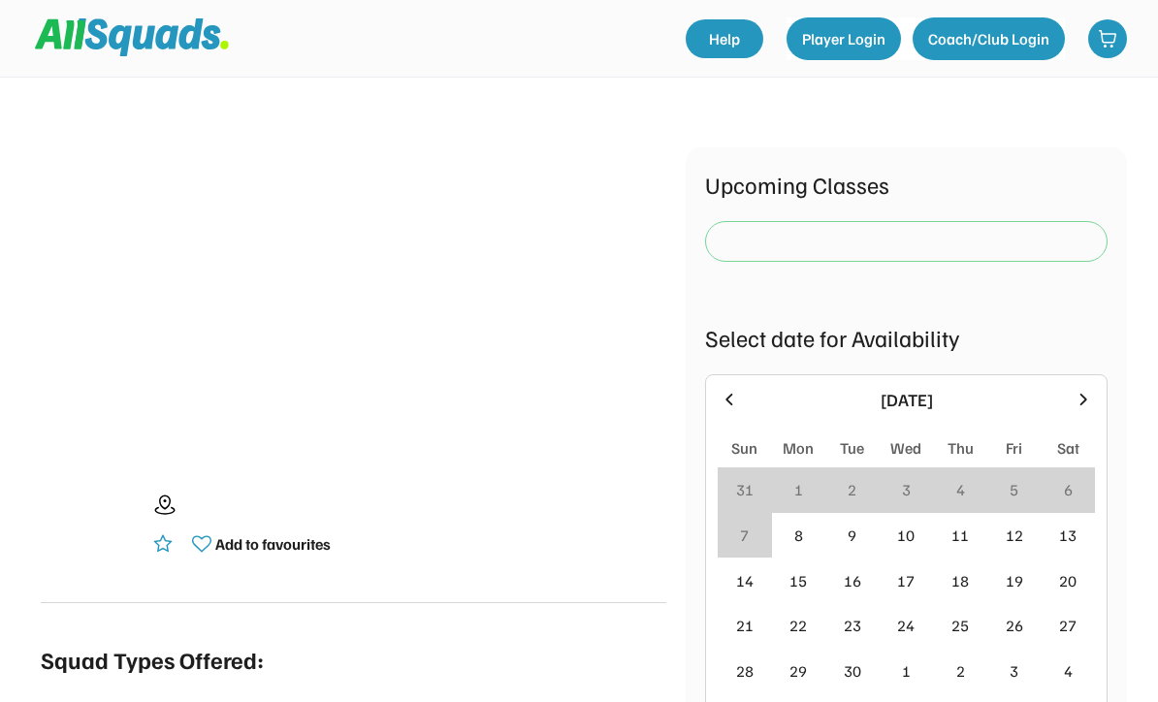
scroll to position [169, 0]
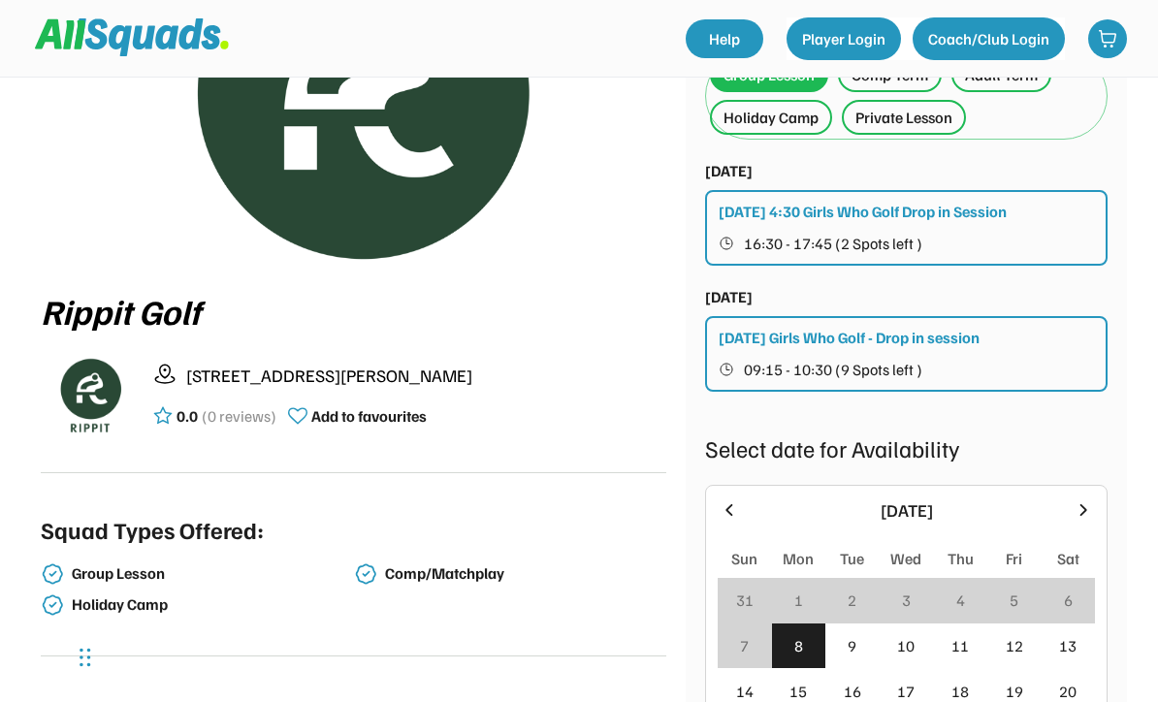
click at [991, 215] on div "[DATE] 4:30 Girls Who Golf Drop in Session" at bounding box center [863, 211] width 288 height 23
